Goal: Information Seeking & Learning: Learn about a topic

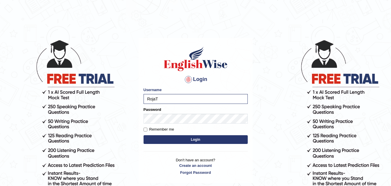
click at [144, 135] on button "Login" at bounding box center [196, 139] width 104 height 9
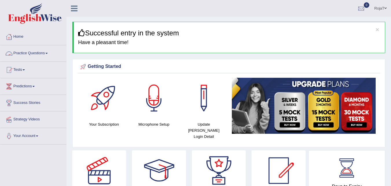
click at [43, 55] on link "Practice Questions" at bounding box center [33, 52] width 66 height 14
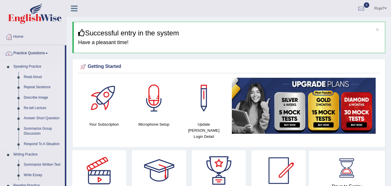
click at [32, 75] on link "Read Aloud" at bounding box center [43, 77] width 44 height 10
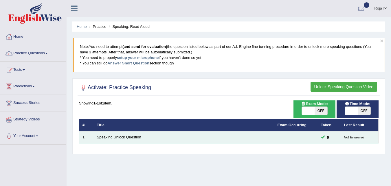
click at [119, 136] on link "Speaking Unlock Question" at bounding box center [119, 137] width 44 height 4
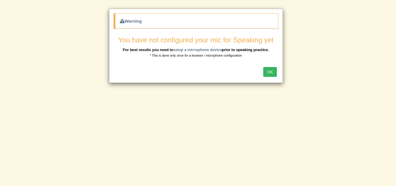
click at [275, 81] on div "OK" at bounding box center [195, 72] width 173 height 20
click at [271, 75] on button "OK" at bounding box center [269, 72] width 13 height 10
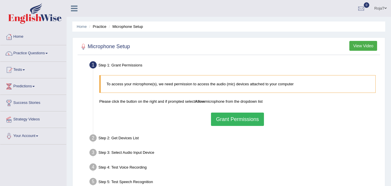
click at [252, 120] on button "Grant Permissions" at bounding box center [237, 118] width 53 height 13
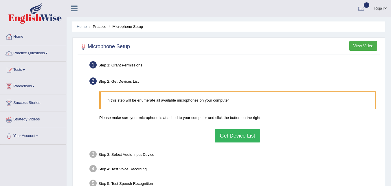
click at [244, 130] on button "Get Device List" at bounding box center [237, 135] width 45 height 13
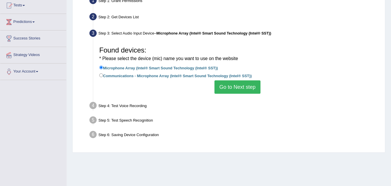
scroll to position [75, 0]
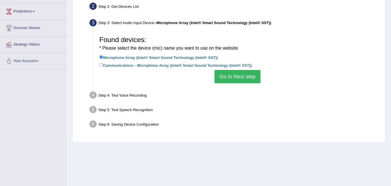
click at [248, 77] on button "Go to Next step" at bounding box center [238, 76] width 46 height 13
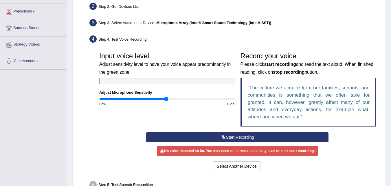
click at [232, 134] on button "Start Recording" at bounding box center [237, 137] width 183 height 10
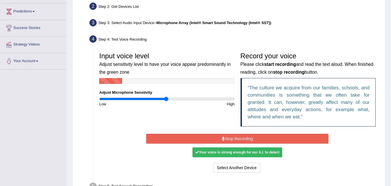
click at [232, 134] on button "Stop Recording" at bounding box center [237, 139] width 183 height 10
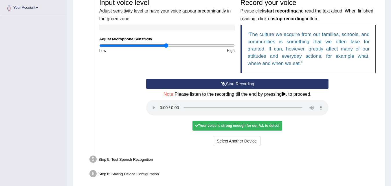
scroll to position [129, 0]
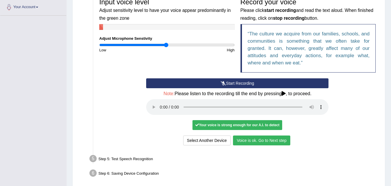
click at [281, 138] on button "Voice is ok. Go to Next step" at bounding box center [261, 140] width 57 height 10
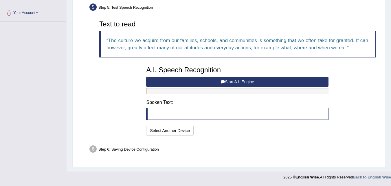
scroll to position [123, 0]
click at [225, 81] on button "Start A.I. Engine" at bounding box center [237, 82] width 183 height 10
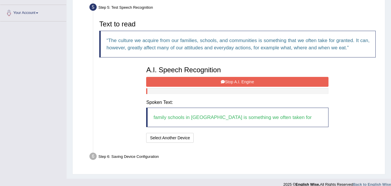
click at [227, 83] on button "Stop A.I. Engine" at bounding box center [237, 82] width 183 height 10
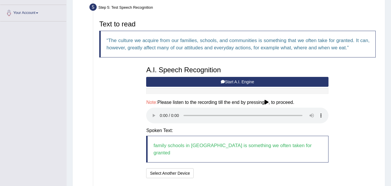
scroll to position [158, 0]
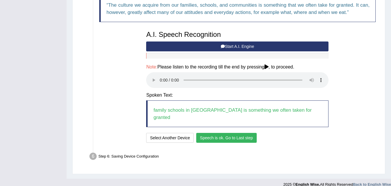
click at [236, 133] on button "Speech is ok. Go to Last step" at bounding box center [226, 138] width 61 height 10
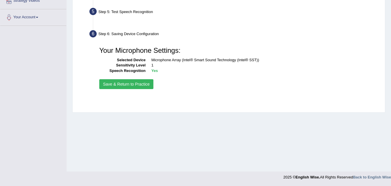
scroll to position [118, 0]
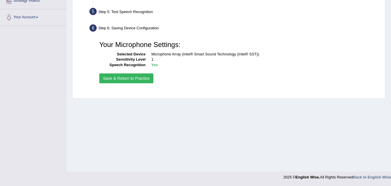
click at [131, 76] on button "Save & Return to Practice" at bounding box center [126, 78] width 54 height 10
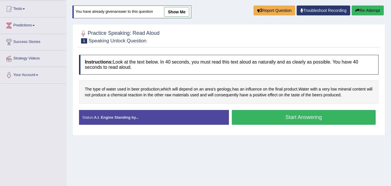
scroll to position [61, 0]
click at [331, 111] on button "Start Answering" at bounding box center [304, 117] width 144 height 15
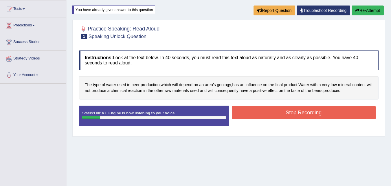
click at [331, 111] on button "Stop Recording" at bounding box center [304, 112] width 144 height 13
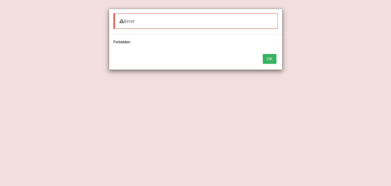
click at [272, 59] on button "OK" at bounding box center [269, 59] width 13 height 10
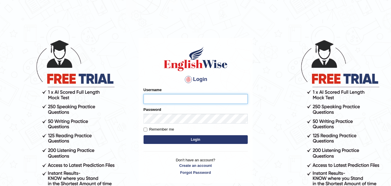
click at [155, 101] on input "Username" at bounding box center [196, 99] width 104 height 10
type input "RojaT"
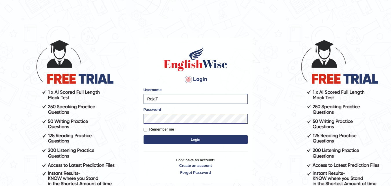
click at [160, 143] on button "Login" at bounding box center [196, 139] width 104 height 9
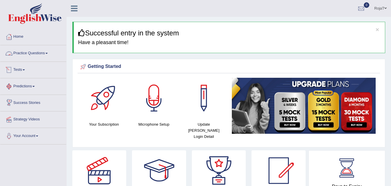
click at [26, 53] on link "Practice Questions" at bounding box center [33, 52] width 66 height 14
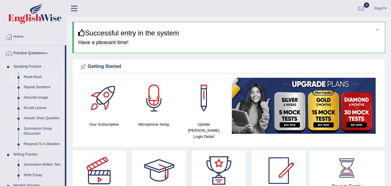
click at [32, 76] on link "Read Aloud" at bounding box center [43, 77] width 44 height 10
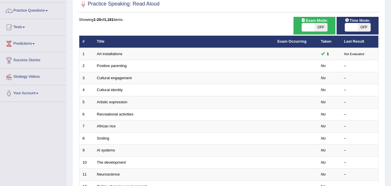
scroll to position [46, 0]
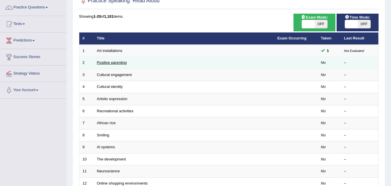
click at [109, 61] on link "Positive parenting" at bounding box center [112, 62] width 30 height 4
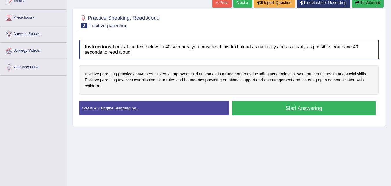
click at [323, 105] on button "Start Answering" at bounding box center [304, 108] width 144 height 15
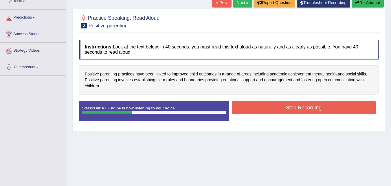
click at [323, 105] on button "Stop Recording" at bounding box center [304, 107] width 144 height 13
